Goal: Information Seeking & Learning: Learn about a topic

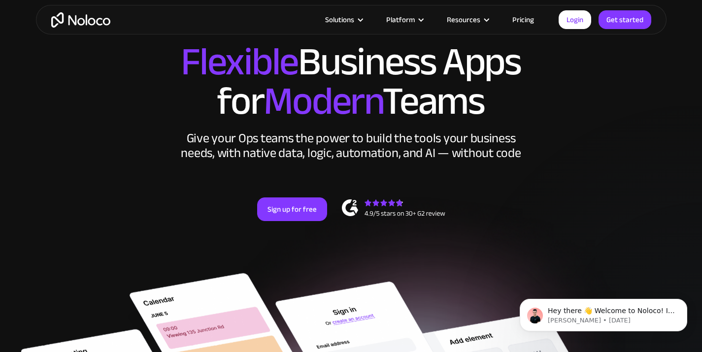
scroll to position [66, 0]
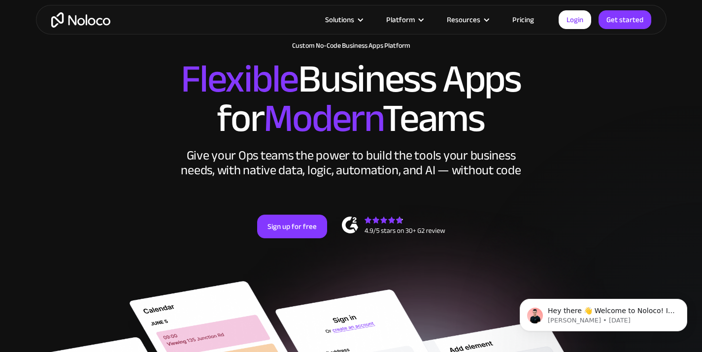
click at [520, 20] on link "Pricing" at bounding box center [523, 19] width 46 height 13
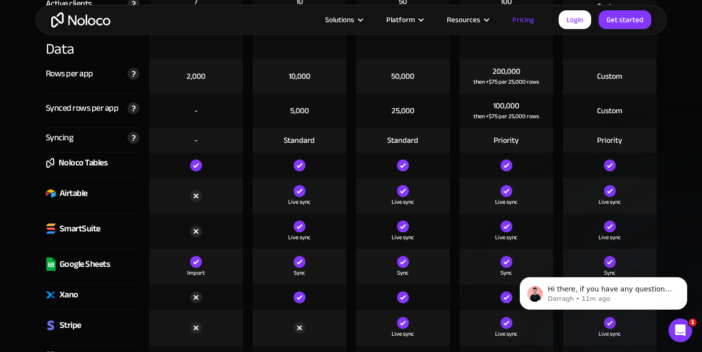
scroll to position [1390, 0]
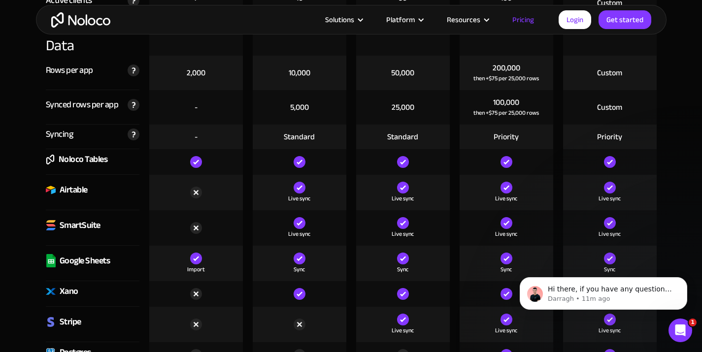
click at [75, 193] on div "Airtable" at bounding box center [74, 190] width 28 height 15
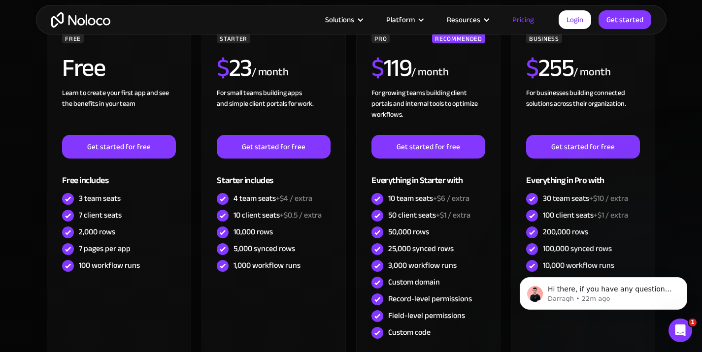
scroll to position [356, 0]
